Goal: Information Seeking & Learning: Learn about a topic

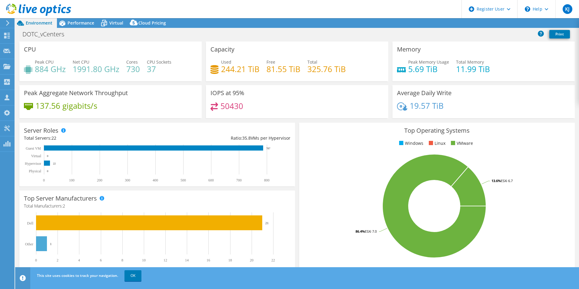
select select "USD"
click at [82, 23] on span "Performance" at bounding box center [81, 23] width 27 height 6
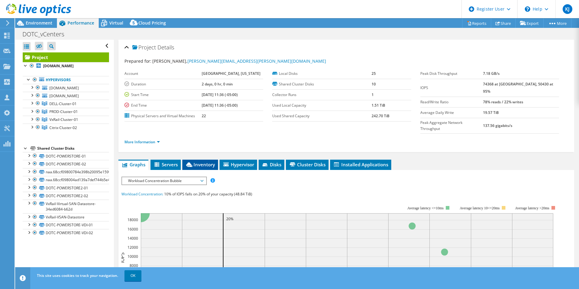
click at [189, 162] on icon at bounding box center [189, 164] width 6 height 5
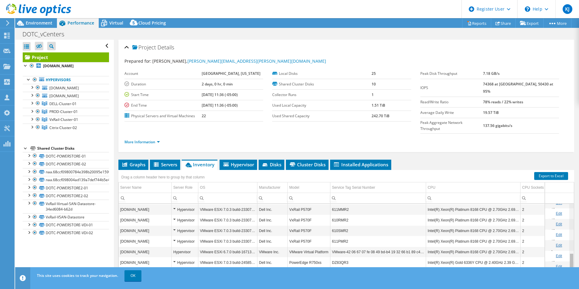
scroll to position [141, 0]
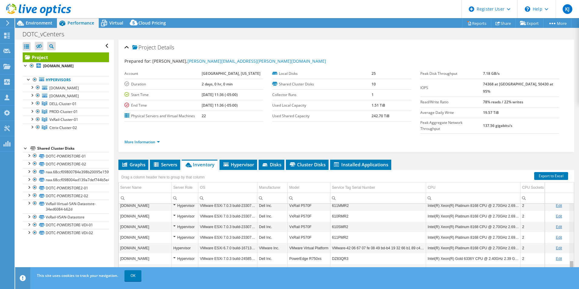
drag, startPoint x: 567, startPoint y: 200, endPoint x: 563, endPoint y: 279, distance: 79.4
click at [563, 279] on body "KJ Dell User [PERSON_NAME] [PERSON_NAME][EMAIL_ADDRESS][PERSON_NAME][DOMAIN_NAM…" at bounding box center [289, 144] width 579 height 289
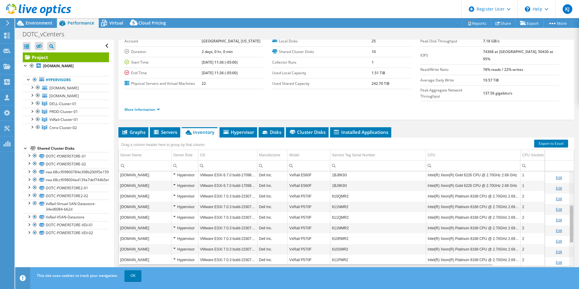
scroll to position [87, 0]
drag, startPoint x: 568, startPoint y: 244, endPoint x: 558, endPoint y: 224, distance: 22.4
click at [558, 224] on body "KJ Dell User [PERSON_NAME] [PERSON_NAME][EMAIL_ADDRESS][PERSON_NAME][DOMAIN_NAM…" at bounding box center [289, 144] width 579 height 289
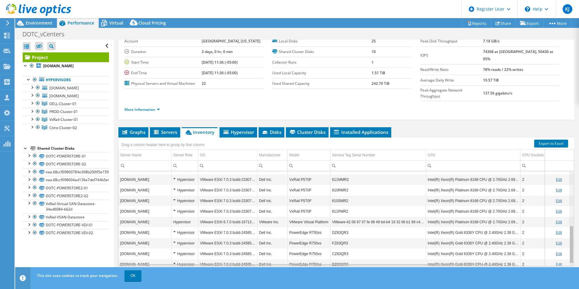
scroll to position [137, 0]
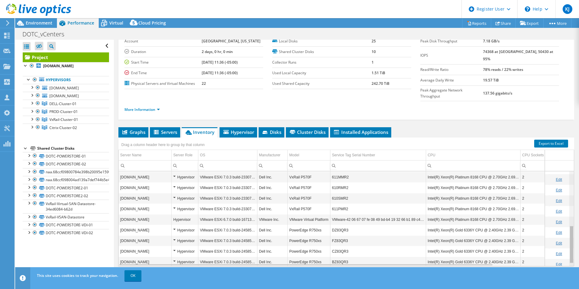
drag, startPoint x: 568, startPoint y: 219, endPoint x: 568, endPoint y: 245, distance: 26.0
click at [568, 245] on body "KJ Dell User [PERSON_NAME] [PERSON_NAME][EMAIL_ADDRESS][PERSON_NAME][DOMAIN_NAM…" at bounding box center [289, 144] width 579 height 289
click at [32, 119] on div at bounding box center [32, 119] width 6 height 6
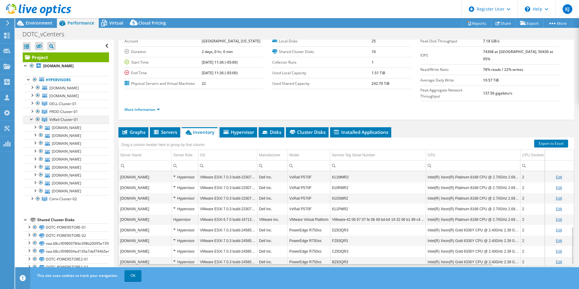
click at [32, 119] on div at bounding box center [32, 119] width 6 height 6
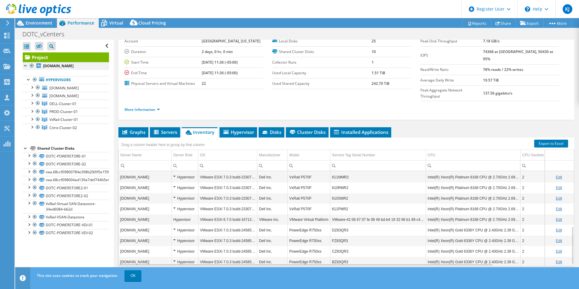
click at [32, 67] on div at bounding box center [32, 65] width 6 height 7
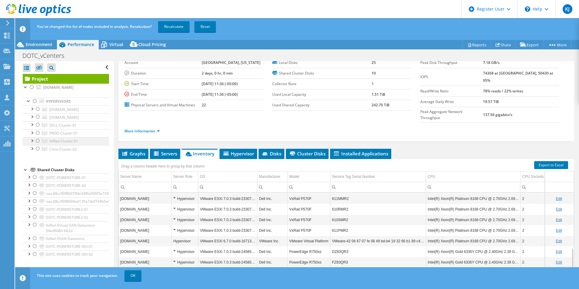
click at [38, 139] on div at bounding box center [38, 140] width 6 height 7
click at [177, 28] on link "Recalculate" at bounding box center [173, 26] width 31 height 11
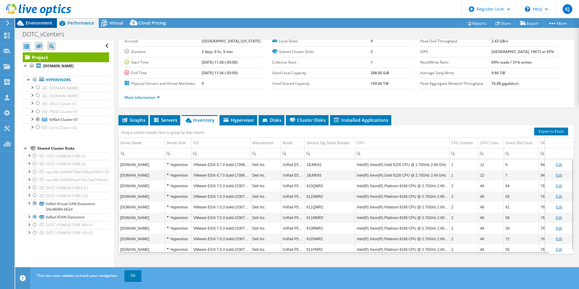
click at [51, 26] on div "Environment" at bounding box center [36, 23] width 42 height 10
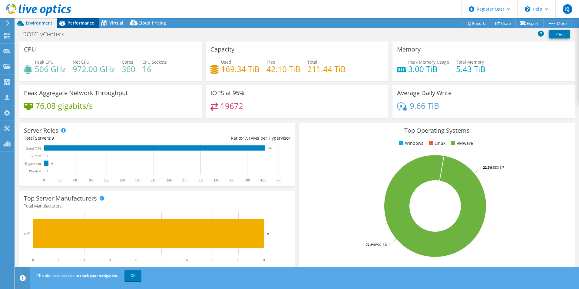
click at [75, 26] on div "Performance" at bounding box center [78, 23] width 42 height 10
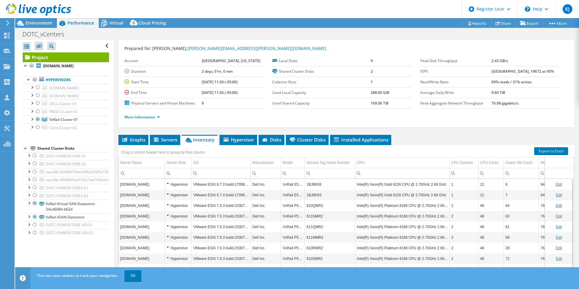
scroll to position [0, 0]
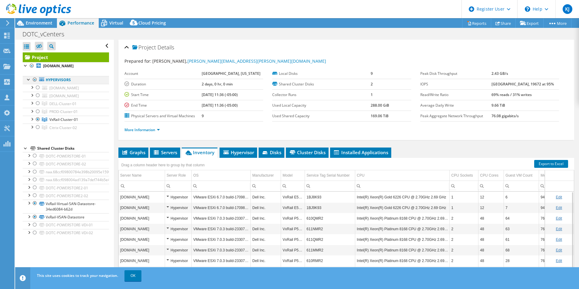
click at [35, 79] on div at bounding box center [35, 79] width 6 height 7
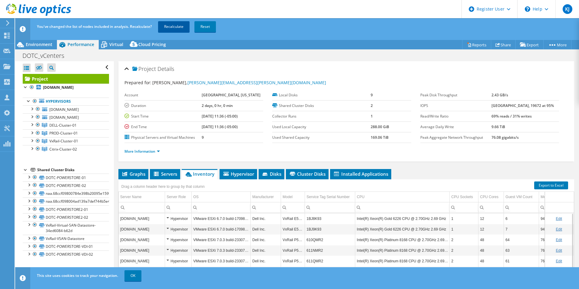
click at [182, 26] on link "Recalculate" at bounding box center [173, 26] width 31 height 11
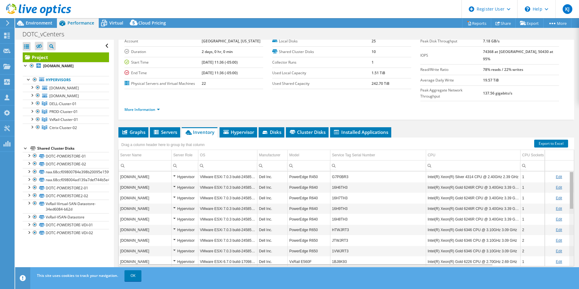
drag, startPoint x: 567, startPoint y: 177, endPoint x: 562, endPoint y: 177, distance: 5.8
click at [562, 177] on body "KJ Dell User [PERSON_NAME] [PERSON_NAME][EMAIL_ADDRESS][PERSON_NAME][DOMAIN_NAM…" at bounding box center [289, 144] width 579 height 289
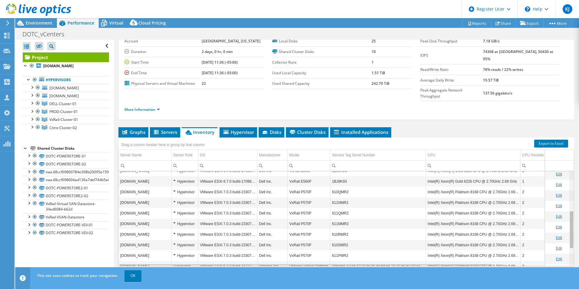
scroll to position [90, 0]
drag, startPoint x: 567, startPoint y: 174, endPoint x: 570, endPoint y: 215, distance: 41.3
click at [570, 215] on body "KJ Dell User [PERSON_NAME] [PERSON_NAME][EMAIL_ADDRESS][PERSON_NAME][DOMAIN_NAM…" at bounding box center [289, 144] width 579 height 289
click at [33, 80] on div at bounding box center [35, 79] width 6 height 7
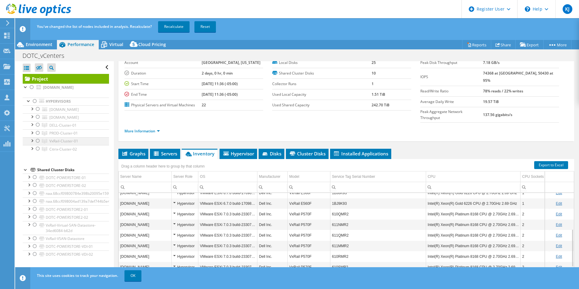
click at [37, 140] on div at bounding box center [38, 140] width 6 height 7
click at [172, 29] on link "Recalculate" at bounding box center [173, 26] width 31 height 11
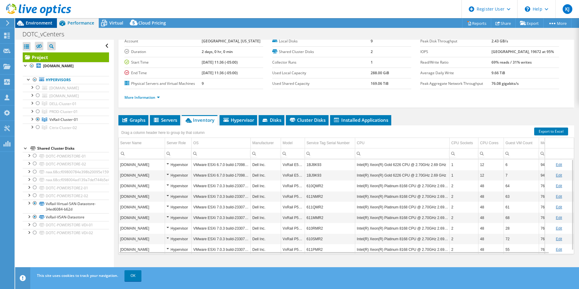
click at [53, 25] on div "Environment" at bounding box center [36, 23] width 42 height 10
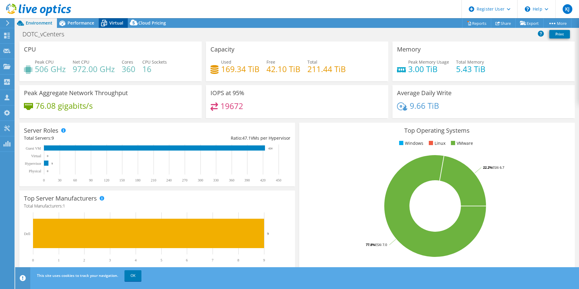
click at [122, 25] on span "Virtual" at bounding box center [116, 23] width 14 height 6
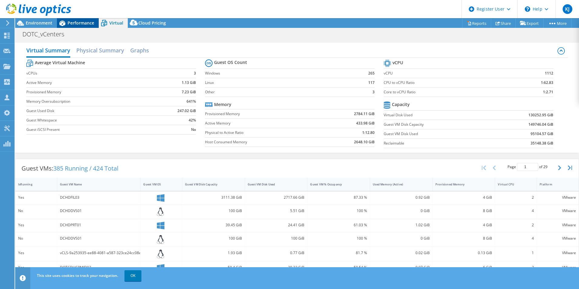
click at [60, 21] on icon at bounding box center [62, 23] width 11 height 11
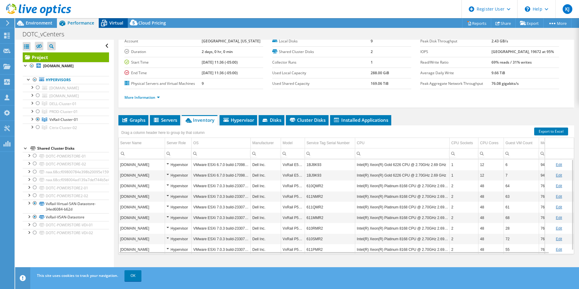
click at [108, 23] on icon at bounding box center [104, 23] width 11 height 11
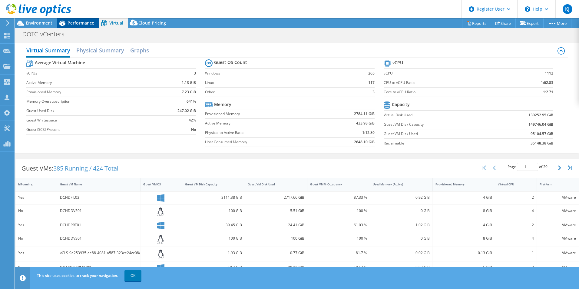
click at [85, 20] on span "Performance" at bounding box center [81, 23] width 27 height 6
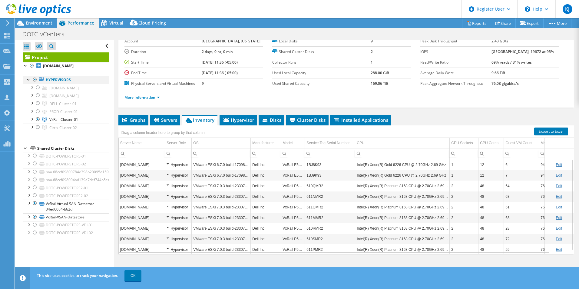
click at [35, 79] on div at bounding box center [35, 79] width 6 height 7
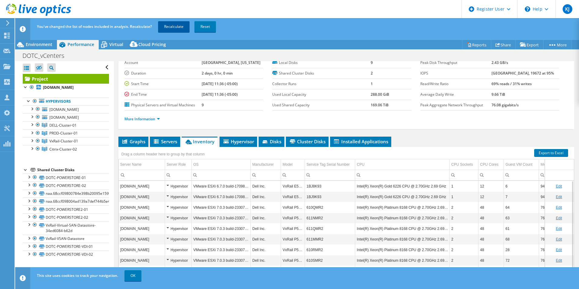
click at [172, 26] on link "Recalculate" at bounding box center [173, 26] width 31 height 11
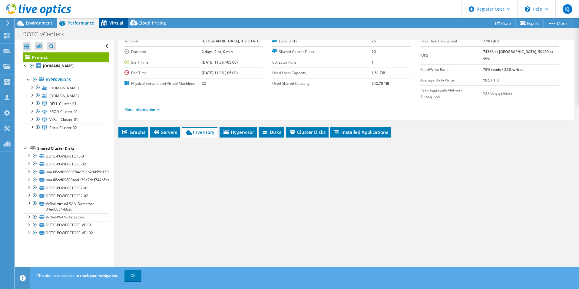
click at [117, 26] on div "Virtual" at bounding box center [113, 23] width 29 height 10
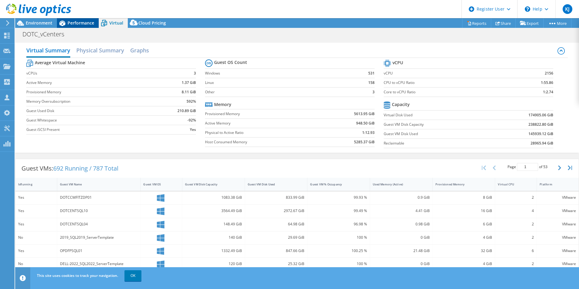
click at [81, 26] on div "Performance" at bounding box center [78, 23] width 42 height 10
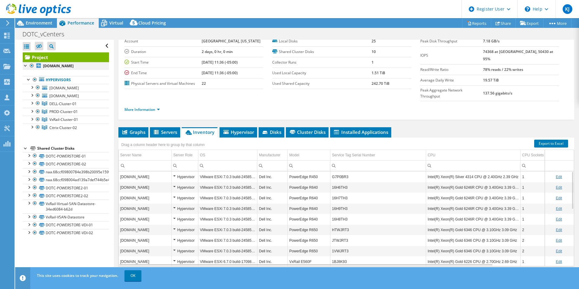
click at [31, 65] on div at bounding box center [32, 65] width 6 height 7
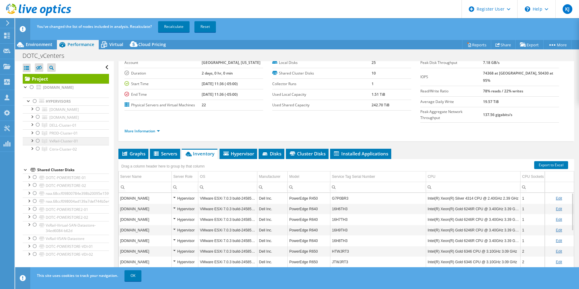
click at [37, 142] on div at bounding box center [38, 140] width 6 height 7
click at [165, 25] on link "Recalculate" at bounding box center [173, 26] width 31 height 11
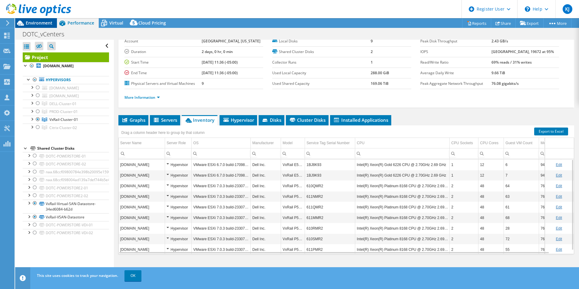
click at [47, 23] on span "Environment" at bounding box center [39, 23] width 27 height 6
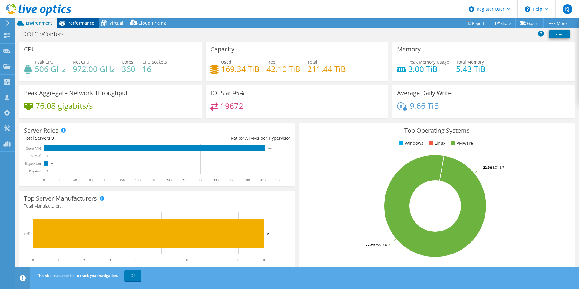
click at [74, 25] on span "Performance" at bounding box center [81, 23] width 27 height 6
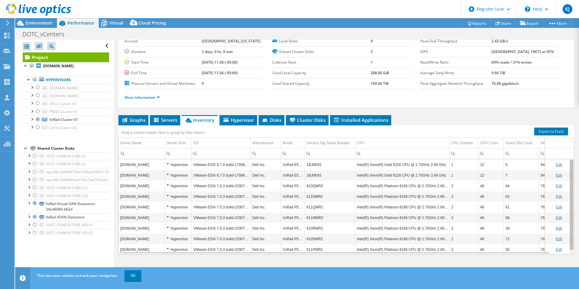
scroll to position [4, 0]
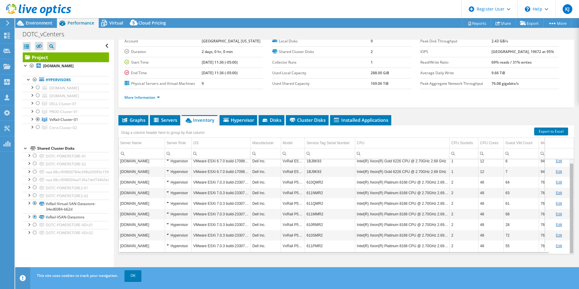
drag, startPoint x: 566, startPoint y: 191, endPoint x: 559, endPoint y: 217, distance: 26.7
click at [559, 217] on body "KJ Dell User [PERSON_NAME] [PERSON_NAME][EMAIL_ADDRESS][PERSON_NAME][DOMAIN_NAM…" at bounding box center [289, 144] width 579 height 289
click at [38, 127] on div at bounding box center [38, 127] width 6 height 7
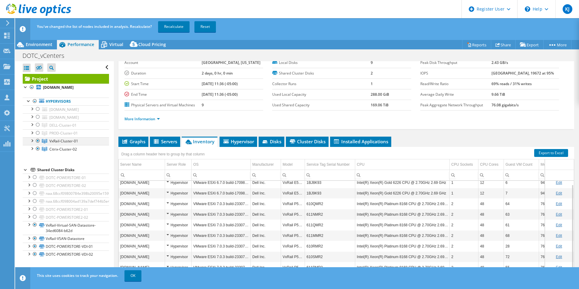
click at [37, 139] on div at bounding box center [38, 140] width 6 height 7
click at [168, 24] on link "Recalculate" at bounding box center [173, 26] width 31 height 11
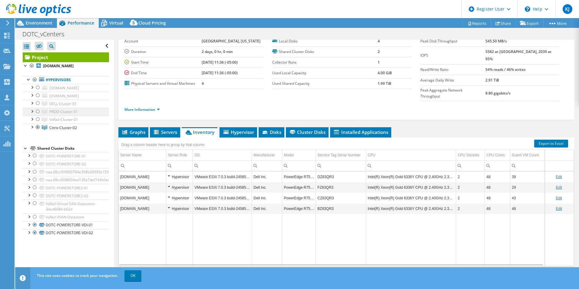
click at [36, 111] on div at bounding box center [38, 111] width 6 height 7
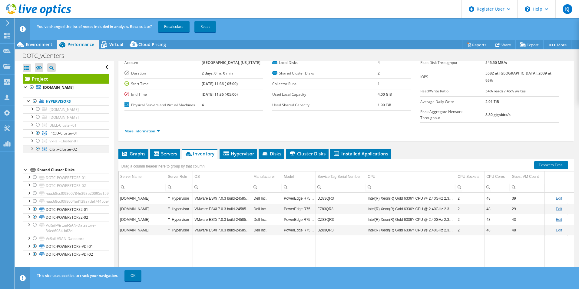
click at [37, 148] on div at bounding box center [38, 148] width 6 height 7
click at [167, 27] on link "Recalculate" at bounding box center [173, 26] width 31 height 11
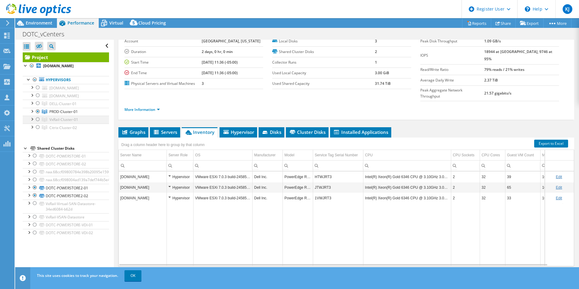
click at [39, 119] on div at bounding box center [38, 119] width 6 height 7
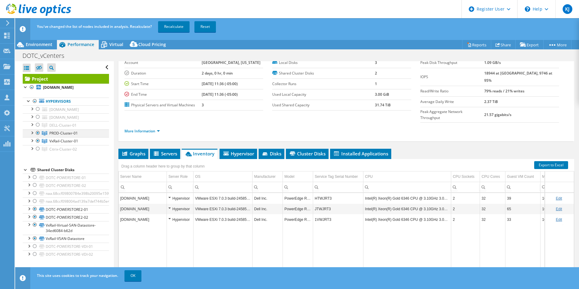
click at [38, 133] on div at bounding box center [38, 132] width 6 height 7
click at [175, 29] on link "Recalculate" at bounding box center [173, 26] width 31 height 11
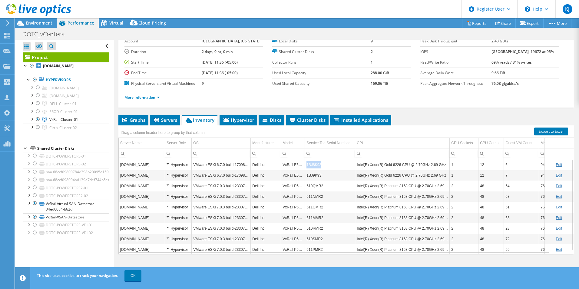
copy td "1BJ8K93"
drag, startPoint x: 320, startPoint y: 167, endPoint x: 305, endPoint y: 168, distance: 14.9
click at [305, 168] on td "1BJ8K93" at bounding box center [330, 164] width 50 height 11
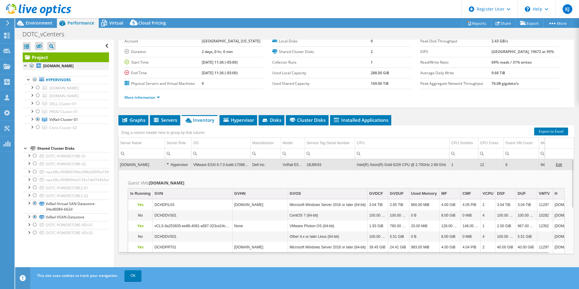
click at [31, 67] on div at bounding box center [32, 65] width 6 height 7
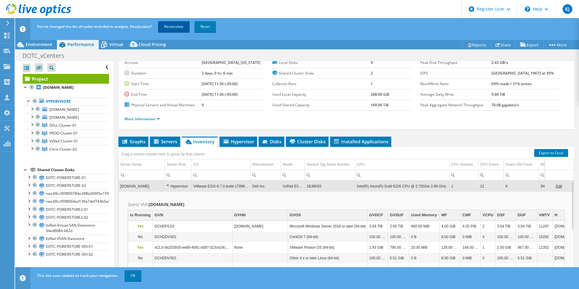
click at [177, 31] on link "Recalculate" at bounding box center [173, 26] width 31 height 11
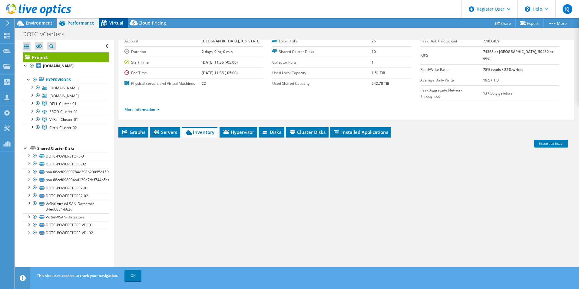
click at [121, 25] on span "Virtual" at bounding box center [116, 23] width 14 height 6
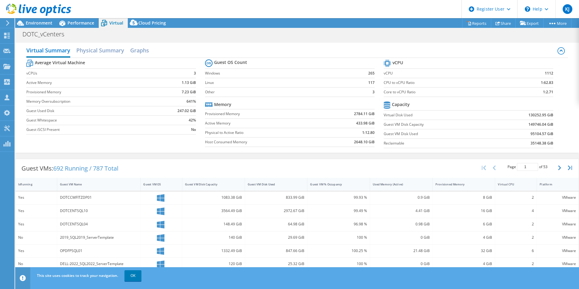
click at [125, 54] on div "Virtual Summary Physical Summary Graphs" at bounding box center [296, 51] width 541 height 14
click at [113, 53] on h2 "Physical Summary" at bounding box center [100, 50] width 48 height 13
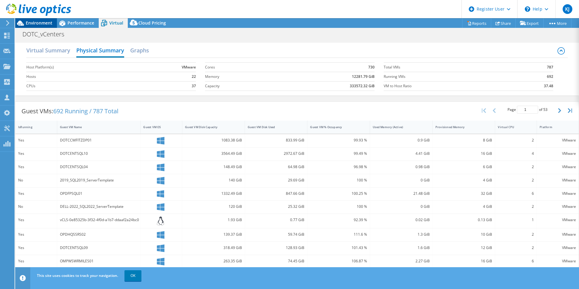
click at [45, 23] on span "Environment" at bounding box center [39, 23] width 27 height 6
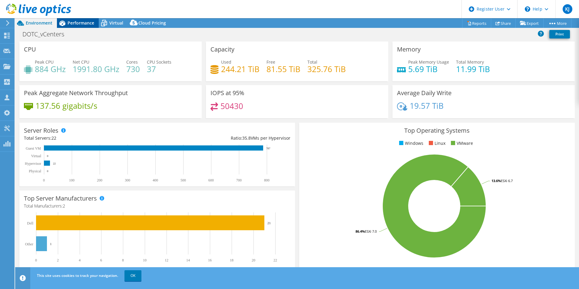
click at [94, 24] on span "Performance" at bounding box center [81, 23] width 27 height 6
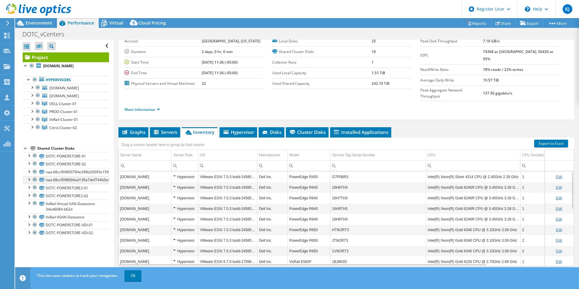
click at [33, 178] on div at bounding box center [35, 179] width 6 height 7
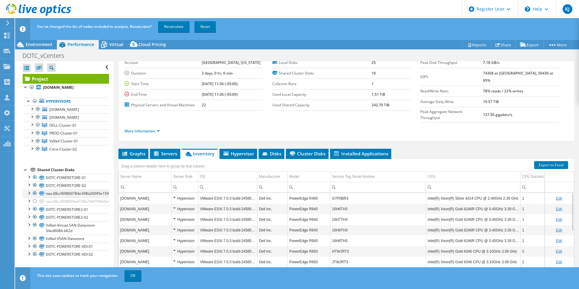
click at [33, 192] on div at bounding box center [35, 193] width 6 height 7
click at [34, 225] on div at bounding box center [35, 224] width 6 height 7
click at [36, 237] on div at bounding box center [35, 238] width 6 height 7
click at [174, 22] on link "Recalculate" at bounding box center [173, 26] width 31 height 11
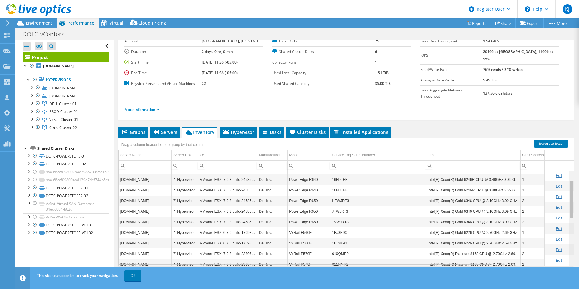
scroll to position [0, 0]
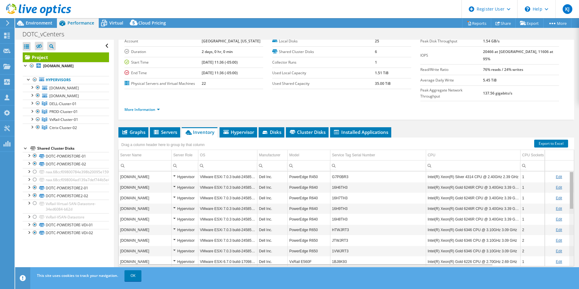
drag, startPoint x: 567, startPoint y: 172, endPoint x: 558, endPoint y: 163, distance: 13.1
click at [558, 163] on body "KJ Dell User [PERSON_NAME] [PERSON_NAME][EMAIL_ADDRESS][PERSON_NAME][DOMAIN_NAM…" at bounding box center [289, 144] width 579 height 289
click at [49, 26] on div "Environment" at bounding box center [36, 23] width 42 height 10
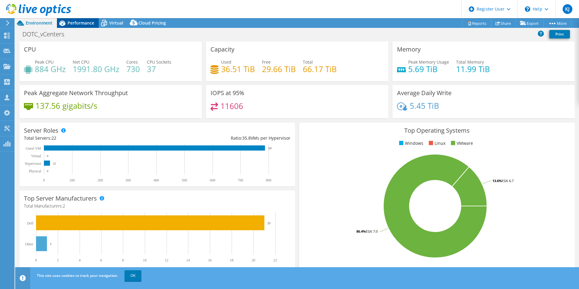
click at [78, 26] on div "Performance" at bounding box center [78, 23] width 42 height 10
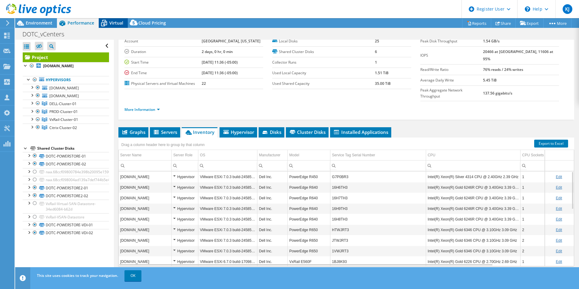
click at [102, 22] on icon at bounding box center [104, 23] width 6 height 5
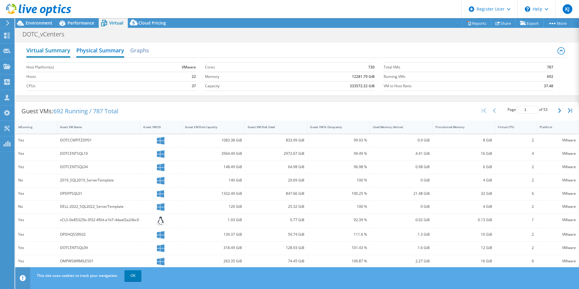
click at [51, 52] on h2 "Virtual Summary" at bounding box center [48, 50] width 44 height 13
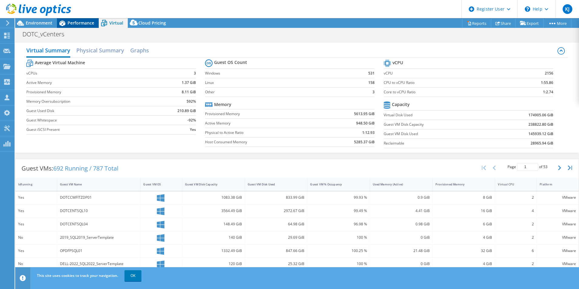
click at [63, 24] on icon at bounding box center [62, 23] width 6 height 5
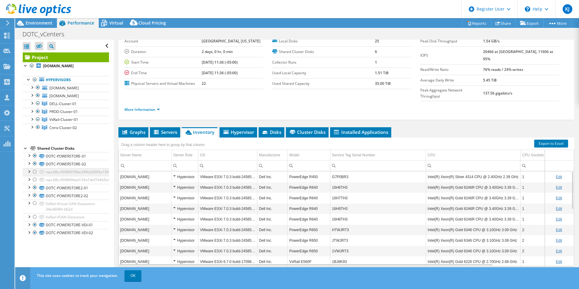
click at [33, 174] on div at bounding box center [35, 171] width 6 height 7
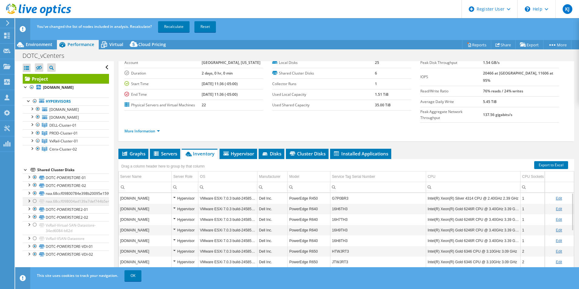
click at [33, 202] on div at bounding box center [35, 200] width 6 height 7
click at [34, 238] on div at bounding box center [35, 238] width 6 height 7
click at [35, 226] on div at bounding box center [35, 224] width 6 height 7
click at [167, 27] on link "Recalculate" at bounding box center [173, 26] width 31 height 11
click at [114, 45] on span "Virtual" at bounding box center [116, 44] width 14 height 6
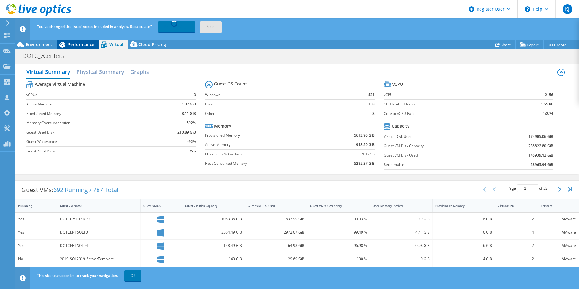
click at [92, 44] on span "Performance" at bounding box center [81, 44] width 27 height 6
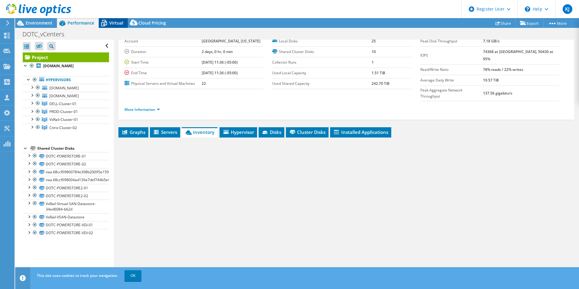
click at [122, 25] on span "Virtual" at bounding box center [116, 23] width 14 height 6
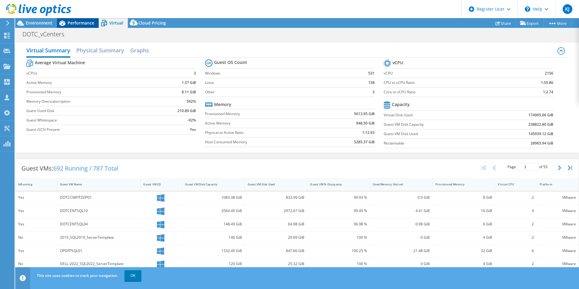
click at [75, 23] on span "Performance" at bounding box center [81, 23] width 27 height 6
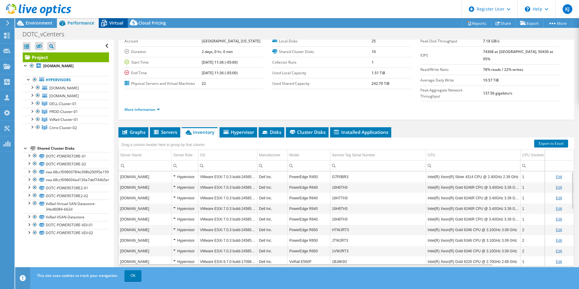
click at [112, 26] on div "Virtual" at bounding box center [113, 23] width 29 height 10
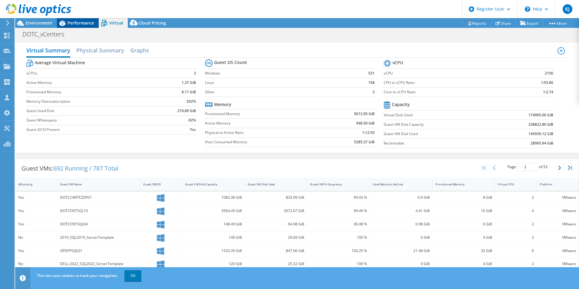
click at [67, 24] on icon at bounding box center [62, 23] width 11 height 11
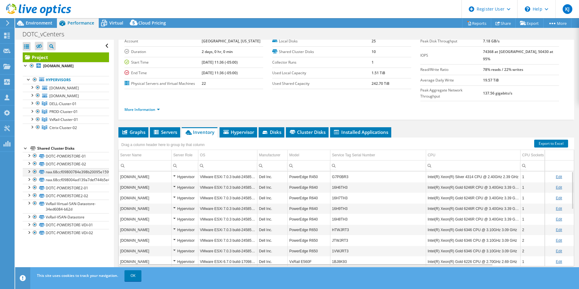
click at [32, 173] on div at bounding box center [35, 171] width 6 height 7
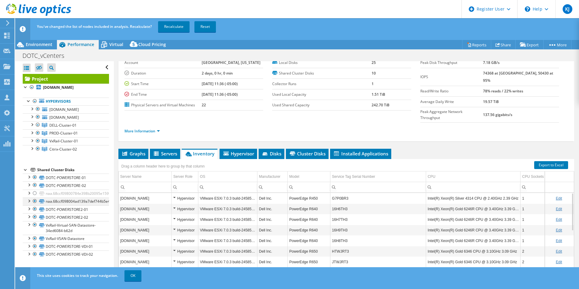
click at [32, 203] on div at bounding box center [35, 200] width 6 height 7
click at [33, 227] on div at bounding box center [35, 224] width 6 height 7
click at [34, 241] on div at bounding box center [35, 238] width 6 height 7
click at [35, 226] on div at bounding box center [35, 224] width 6 height 7
click at [35, 240] on div at bounding box center [35, 238] width 6 height 7
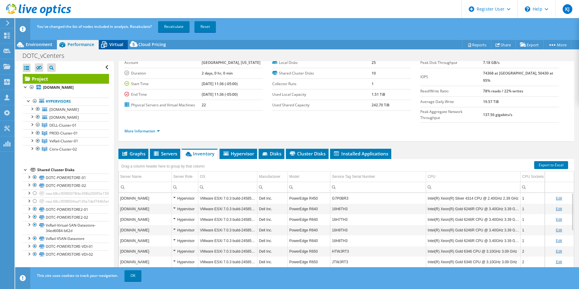
click at [115, 44] on span "Virtual" at bounding box center [116, 44] width 14 height 6
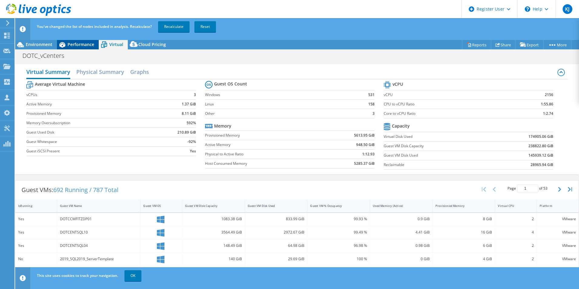
click at [83, 45] on span "Performance" at bounding box center [81, 44] width 27 height 6
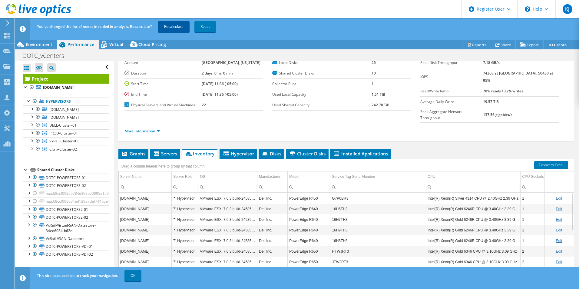
click at [177, 27] on link "Recalculate" at bounding box center [173, 26] width 31 height 11
click at [119, 48] on div "Virtual" at bounding box center [113, 45] width 29 height 10
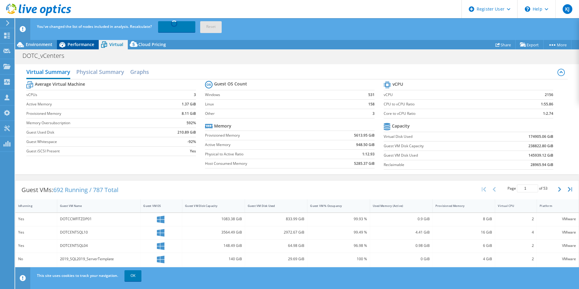
click at [80, 45] on span "Performance" at bounding box center [81, 44] width 27 height 6
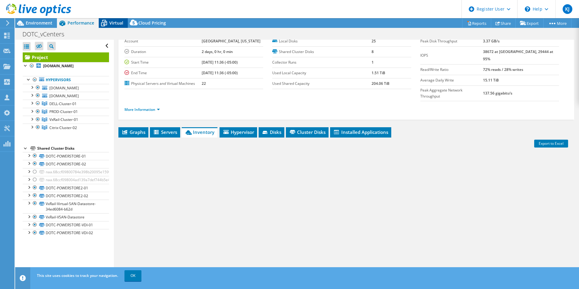
click at [108, 27] on icon at bounding box center [104, 23] width 11 height 11
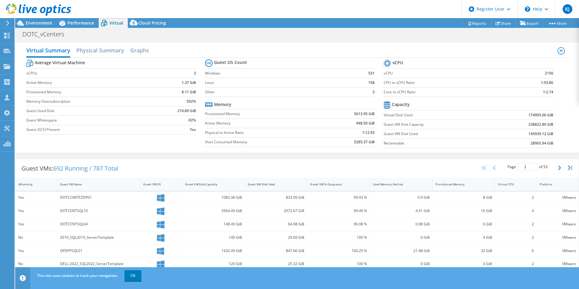
click at [81, 24] on span "Performance" at bounding box center [81, 23] width 27 height 6
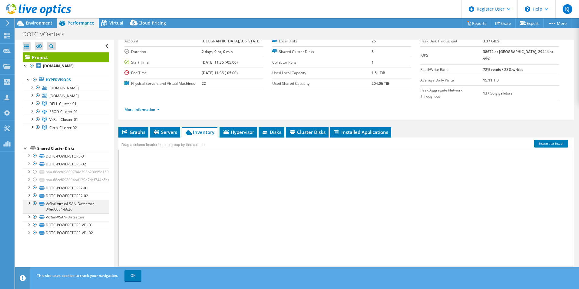
click at [34, 202] on div at bounding box center [35, 203] width 6 height 7
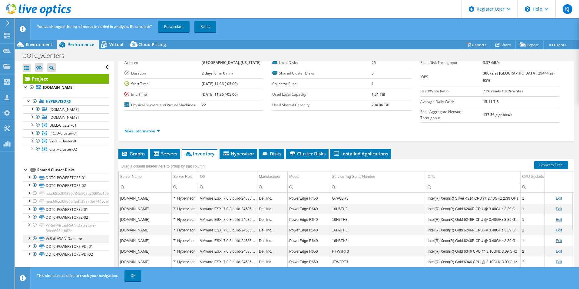
click at [34, 240] on div at bounding box center [35, 238] width 6 height 7
click at [184, 28] on link "Recalculate" at bounding box center [173, 26] width 31 height 11
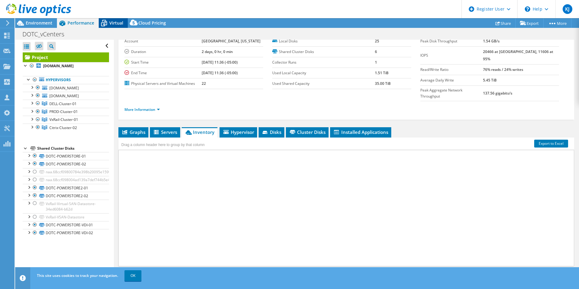
click at [115, 22] on span "Virtual" at bounding box center [116, 23] width 14 height 6
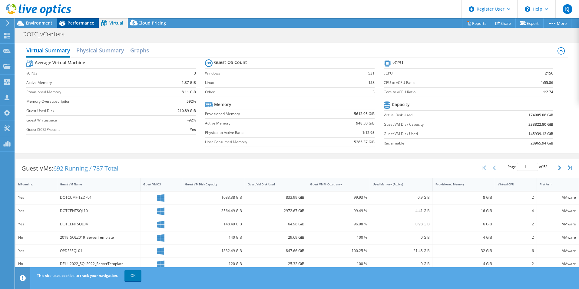
click at [87, 27] on div "Performance" at bounding box center [78, 23] width 42 height 10
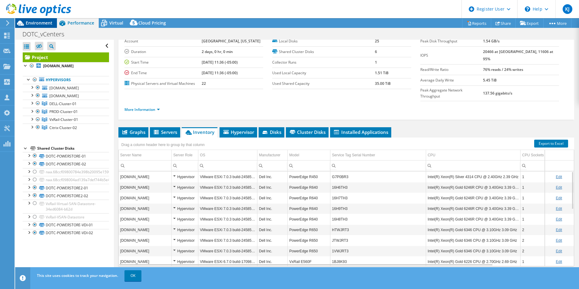
click at [53, 25] on div "Environment" at bounding box center [36, 23] width 42 height 10
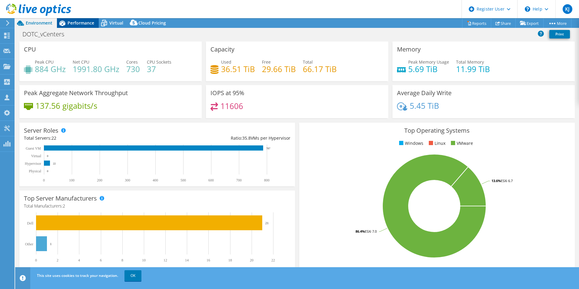
click at [70, 25] on span "Performance" at bounding box center [81, 23] width 27 height 6
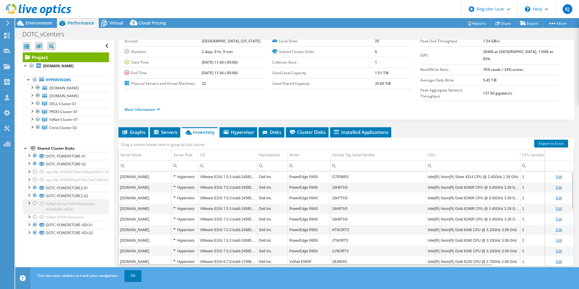
click at [34, 203] on div at bounding box center [35, 203] width 6 height 7
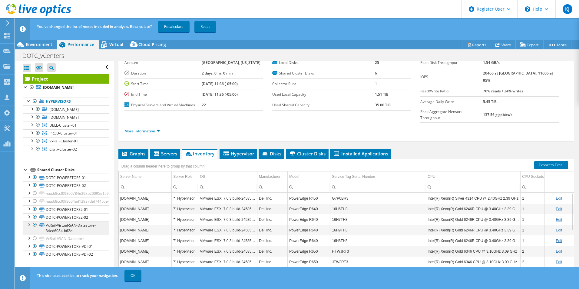
drag, startPoint x: 34, startPoint y: 239, endPoint x: 38, endPoint y: 232, distance: 7.6
click at [34, 239] on div at bounding box center [35, 238] width 6 height 7
click at [37, 201] on div at bounding box center [35, 200] width 6 height 7
click at [36, 193] on div at bounding box center [35, 193] width 6 height 7
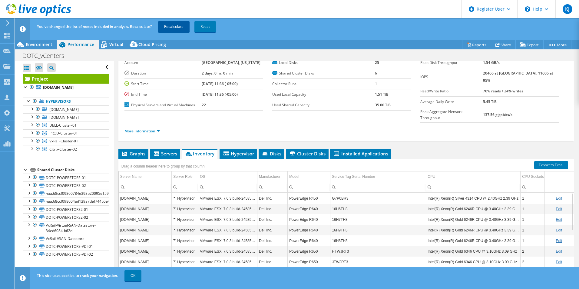
click at [180, 26] on link "Recalculate" at bounding box center [173, 26] width 31 height 11
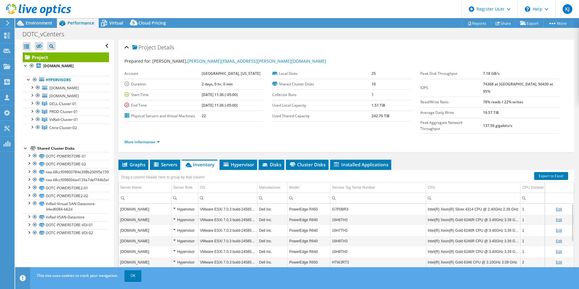
select select "USD"
